Goal: Transaction & Acquisition: Book appointment/travel/reservation

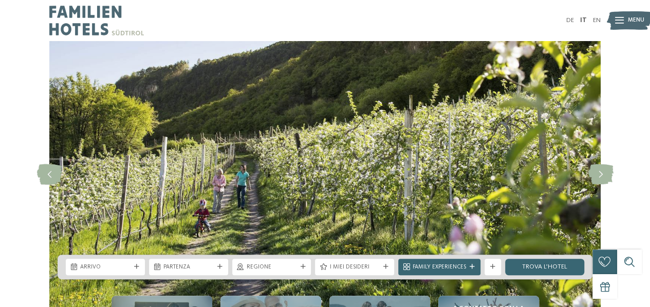
click at [599, 15] on div "DE IT EN Menu" at bounding box center [463, 20] width 276 height 41
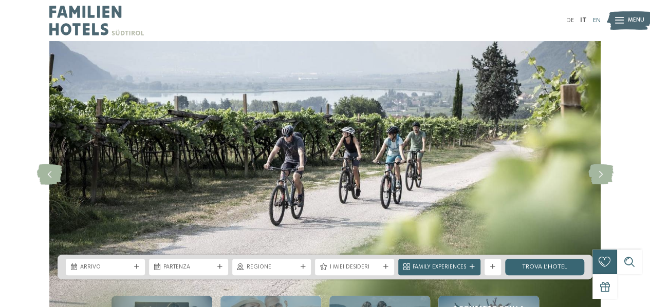
click at [598, 19] on link "EN" at bounding box center [597, 20] width 8 height 7
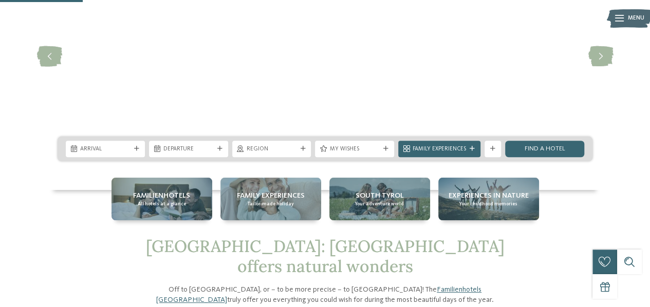
scroll to position [121, 0]
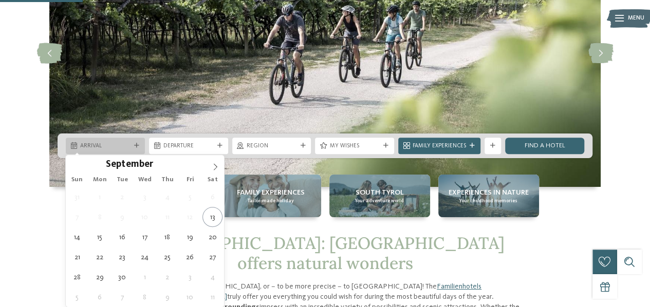
click at [116, 147] on span "Arrival" at bounding box center [105, 146] width 50 height 8
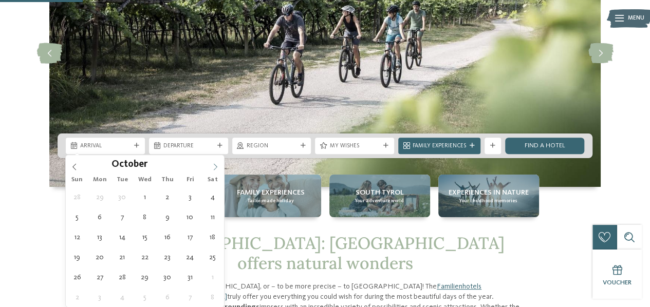
click at [213, 165] on icon at bounding box center [215, 166] width 7 height 7
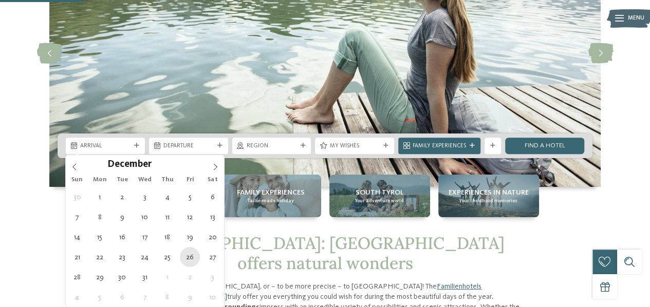
type div "26.12.2025"
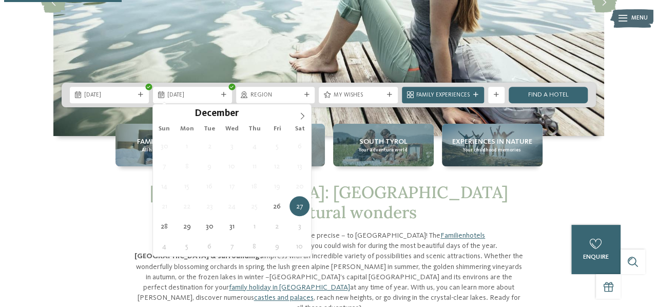
scroll to position [174, 0]
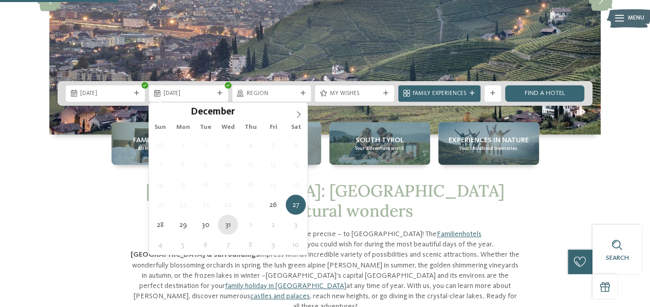
type div "31.12.2025"
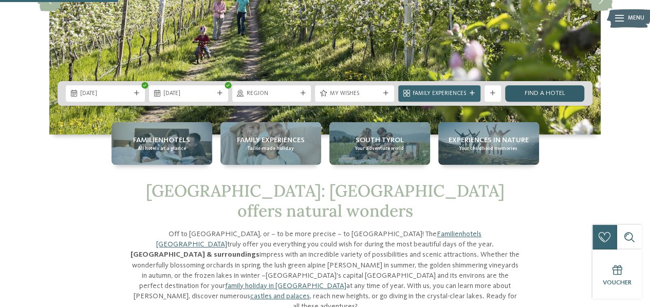
click at [550, 95] on link "Find a hotel" at bounding box center [544, 93] width 79 height 16
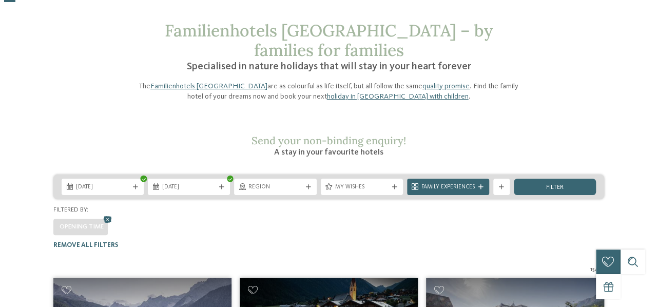
scroll to position [37, 0]
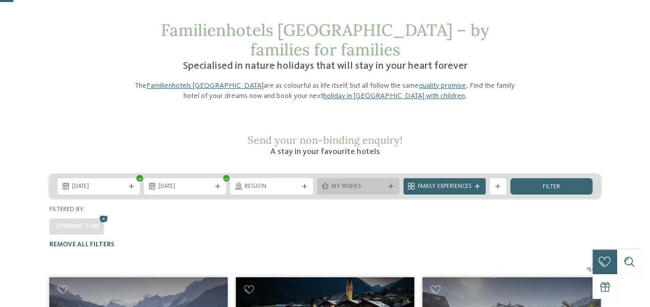
click at [390, 184] on icon at bounding box center [390, 186] width 5 height 5
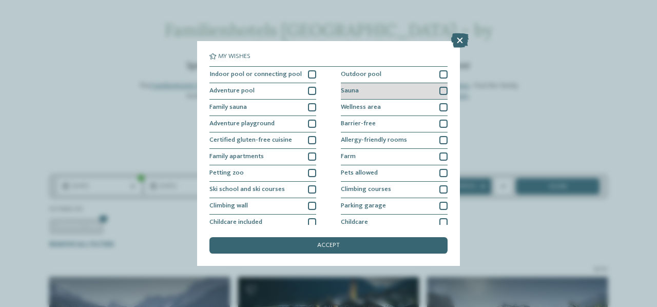
click at [440, 89] on div at bounding box center [444, 91] width 8 height 8
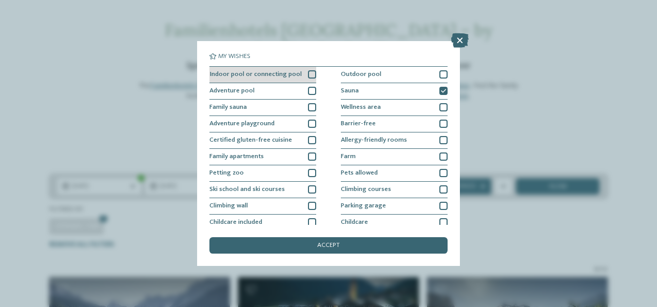
click at [312, 73] on div at bounding box center [312, 74] width 8 height 8
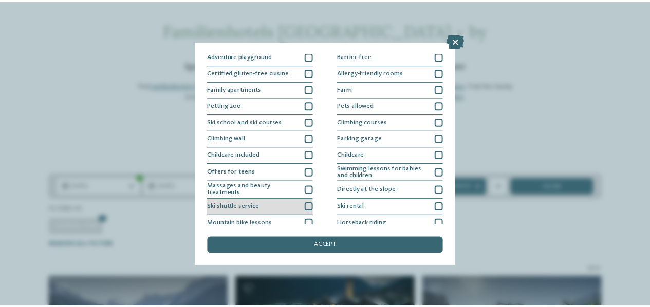
scroll to position [70, 0]
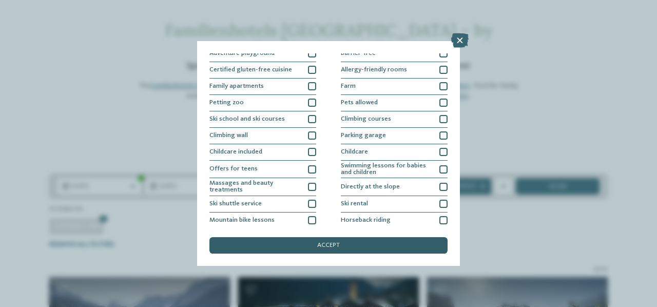
click at [318, 246] on span "accept" at bounding box center [328, 245] width 23 height 7
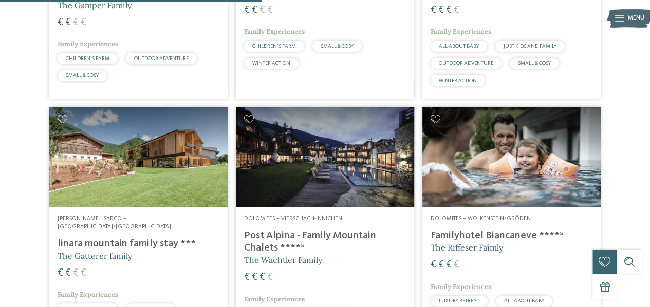
scroll to position [718, 0]
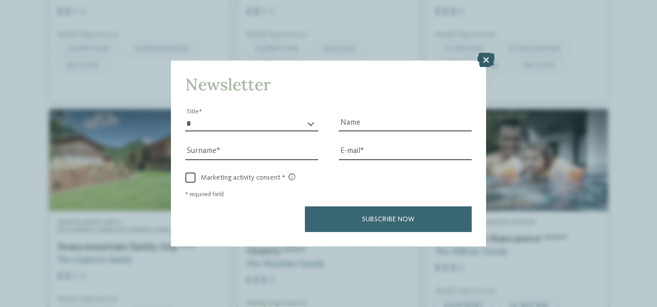
click at [486, 61] on icon at bounding box center [486, 60] width 17 height 14
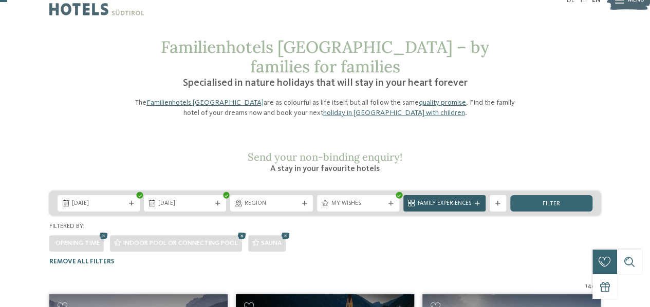
scroll to position [20, 0]
